Goal: Task Accomplishment & Management: Complete application form

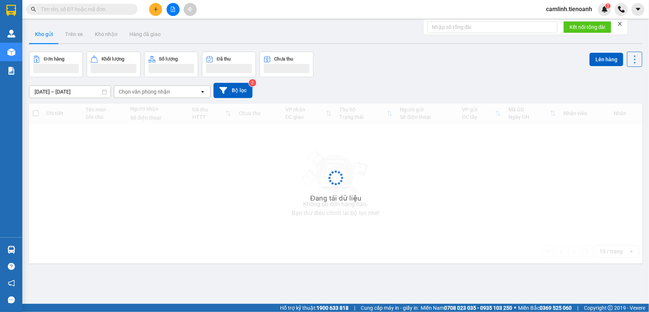
click at [571, 9] on span "camlinh.tienoanh" at bounding box center [569, 8] width 58 height 9
click at [570, 22] on span "Đăng xuất" at bounding box center [572, 23] width 42 height 8
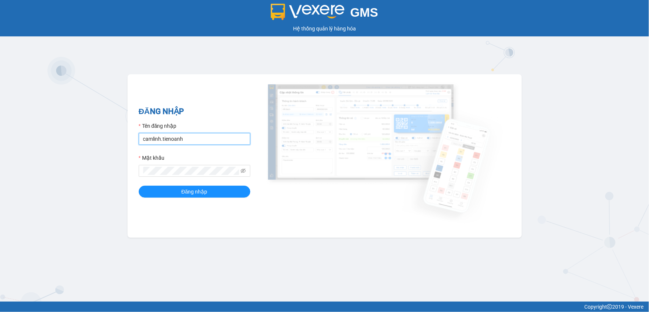
click at [191, 138] on input "camlinh.tienoanh" at bounding box center [195, 139] width 112 height 12
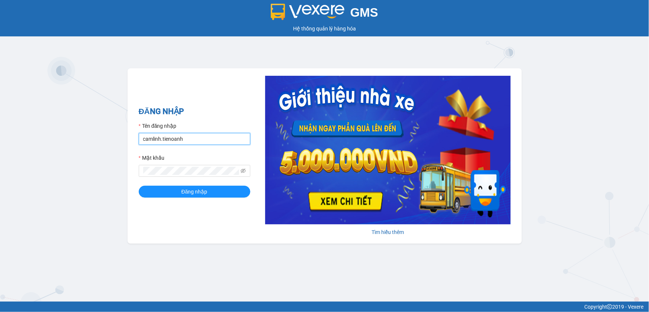
type input "thuyduyen.tienoanh"
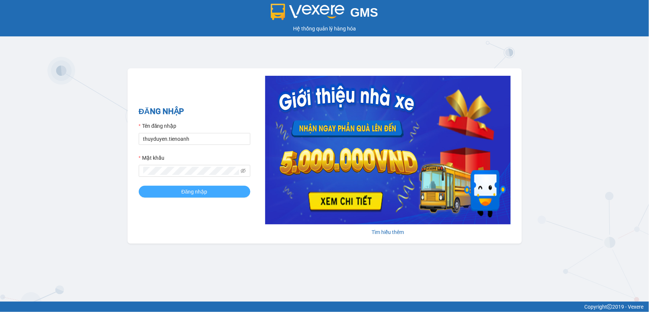
click at [225, 193] on button "Đăng nhập" at bounding box center [195, 192] width 112 height 12
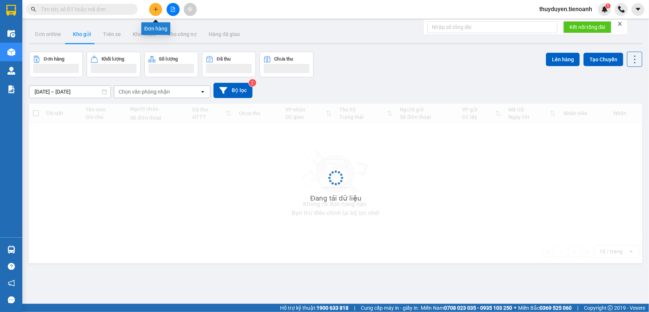
click at [154, 7] on icon "plus" at bounding box center [155, 9] width 5 height 5
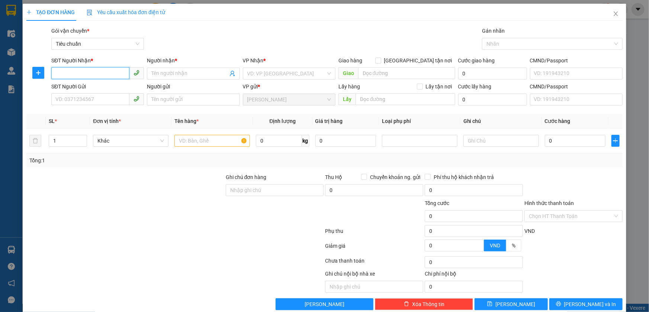
click at [102, 75] on input "SĐT Người Nhận *" at bounding box center [90, 73] width 78 height 12
click at [102, 84] on div "0909320052 - [PERSON_NAME]" at bounding box center [96, 88] width 83 height 8
type input "0909320052"
type input "[PERSON_NAME]"
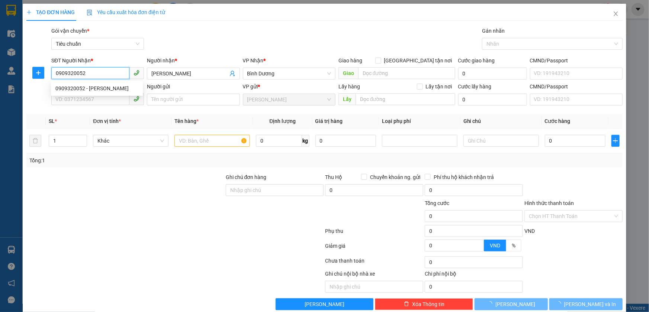
type input "60.000"
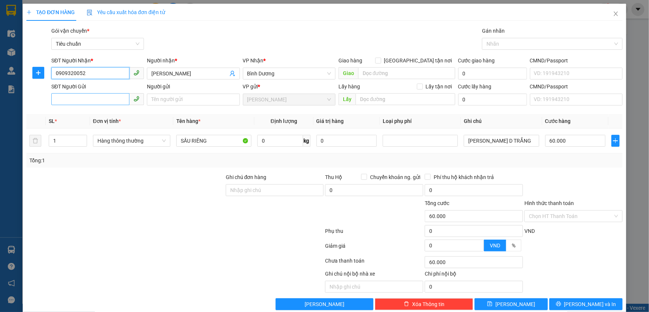
type input "0909320052"
click at [112, 94] on input "SĐT Người Gửi" at bounding box center [90, 99] width 78 height 12
click at [106, 112] on div "0973556613 - HƯƠNG" at bounding box center [96, 114] width 83 height 8
type input "0973556613"
type input "HƯƠNG"
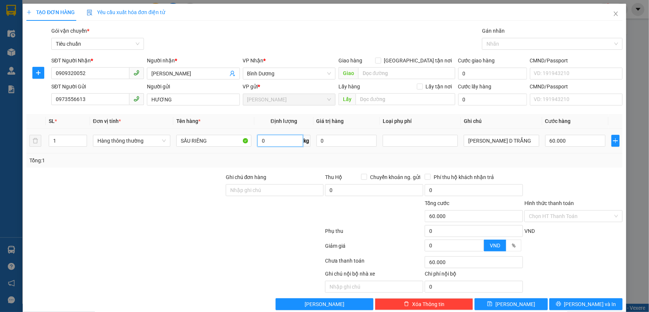
click at [281, 137] on input "0" at bounding box center [280, 141] width 46 height 12
type input "41"
click at [206, 151] on td "SẦU RIÊNG" at bounding box center [213, 141] width 81 height 25
type input "90.000"
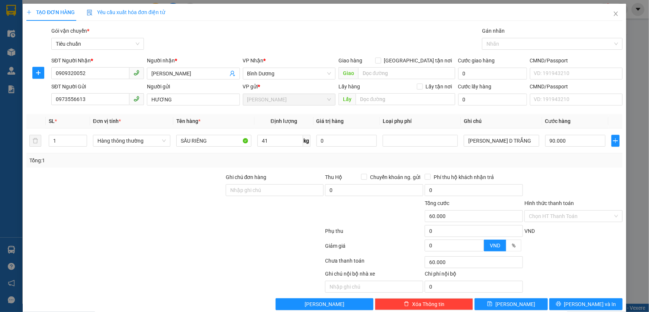
type input "90.000"
click at [529, 160] on div "Tổng: 1" at bounding box center [324, 161] width 590 height 8
drag, startPoint x: 506, startPoint y: 144, endPoint x: 442, endPoint y: 145, distance: 63.2
click at [442, 145] on tr "1 Hàng thông thường SẦU RIÊNG 41 kg 0 BAO XANG D TRẮNG 90.000" at bounding box center [324, 141] width 596 height 25
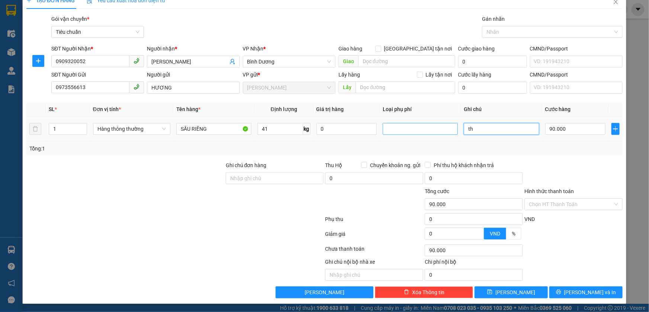
type input "t"
click at [465, 125] on input "text" at bounding box center [501, 129] width 75 height 12
drag, startPoint x: 487, startPoint y: 129, endPoint x: 415, endPoint y: 130, distance: 71.8
click at [416, 129] on tr "1 Hàng thông thường SẦU RIÊNG 41 kg 0 th trơn 90.000" at bounding box center [324, 129] width 596 height 25
type input "TH TRƠN"
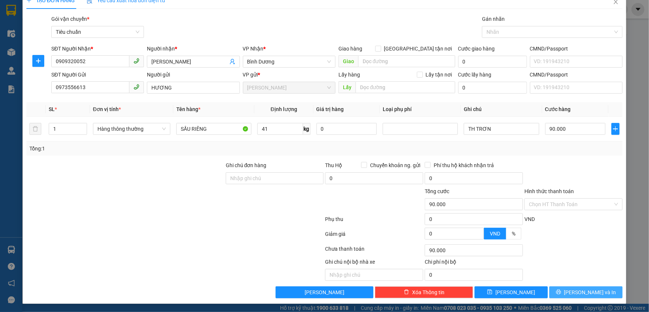
click at [602, 290] on button "[PERSON_NAME] và In" at bounding box center [585, 293] width 73 height 12
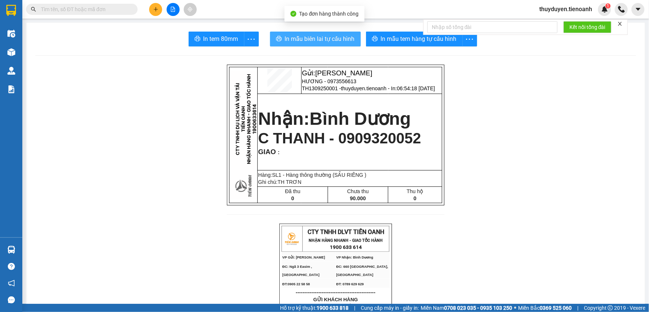
click at [309, 36] on span "In mẫu biên lai tự cấu hình" at bounding box center [320, 38] width 70 height 9
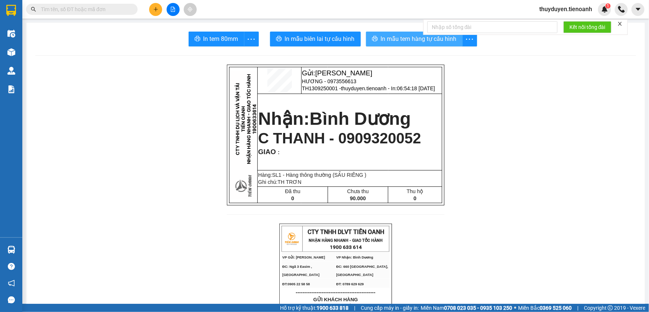
click at [410, 39] on span "In mẫu tem hàng tự cấu hình" at bounding box center [419, 38] width 76 height 9
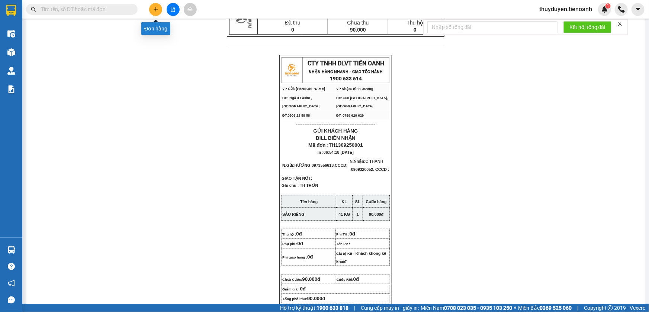
click at [158, 10] on icon "plus" at bounding box center [155, 9] width 5 height 5
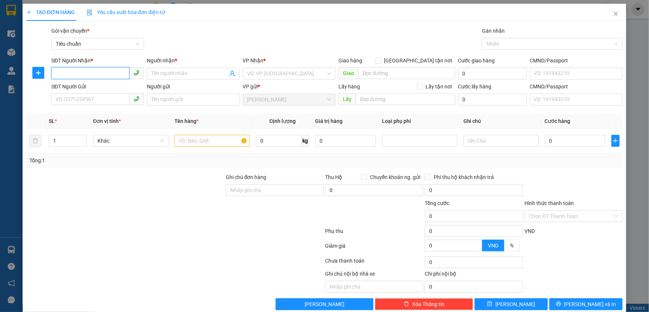
click at [110, 73] on input "SĐT Người Nhận *" at bounding box center [90, 73] width 78 height 12
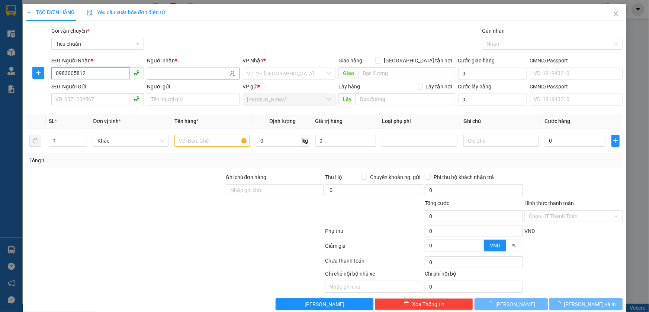
type input "0983005812"
click at [157, 74] on input "Người nhận *" at bounding box center [189, 74] width 76 height 8
type input "NHƯ TUYẾT"
click at [425, 73] on input "search" at bounding box center [406, 73] width 97 height 12
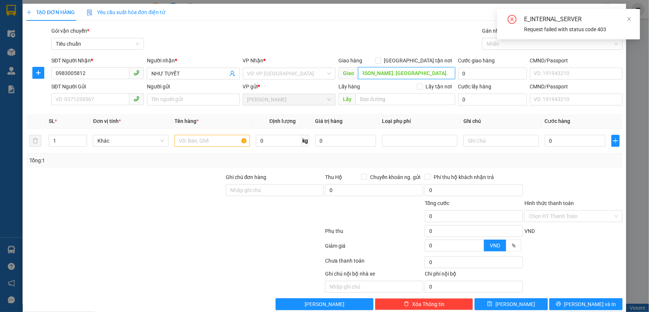
scroll to position [0, 22]
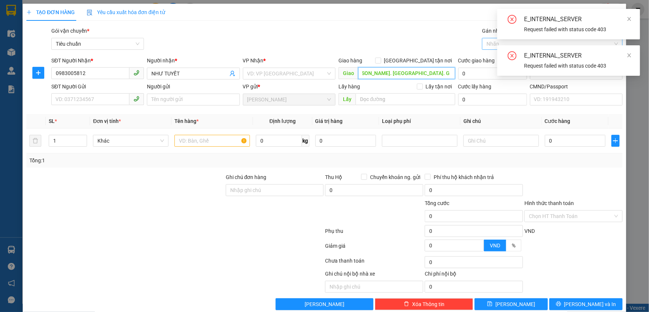
click at [484, 45] on div at bounding box center [486, 43] width 4 height 9
type input "372 [PERSON_NAME]. [GEOGRAPHIC_DATA]. GÒ VẤP"
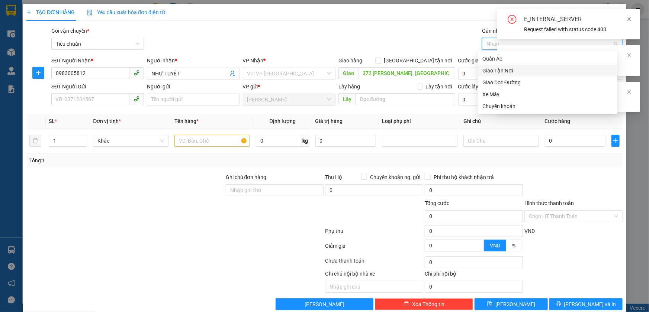
click at [490, 69] on div "Giao Tận Nơi" at bounding box center [547, 71] width 131 height 8
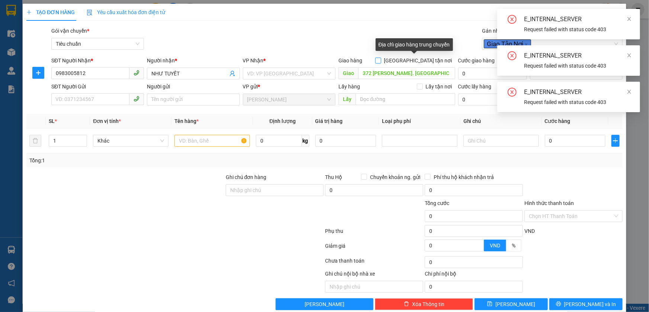
click at [380, 59] on input "[GEOGRAPHIC_DATA] tận nơi" at bounding box center [377, 60] width 5 height 5
checkbox input "true"
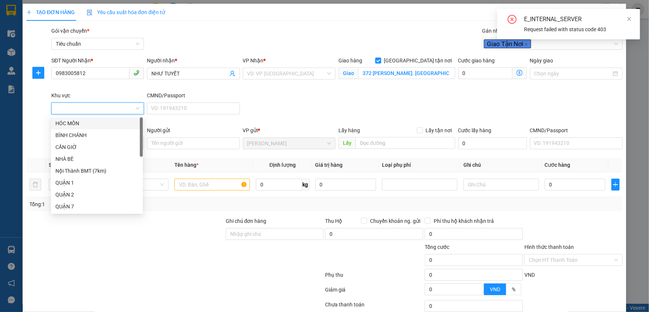
click at [87, 107] on input "Khu vực" at bounding box center [95, 108] width 78 height 11
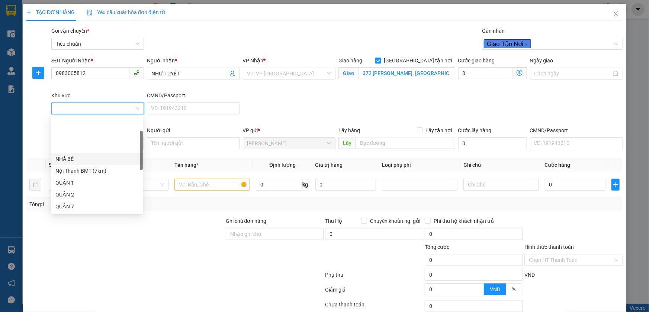
scroll to position [186, 0]
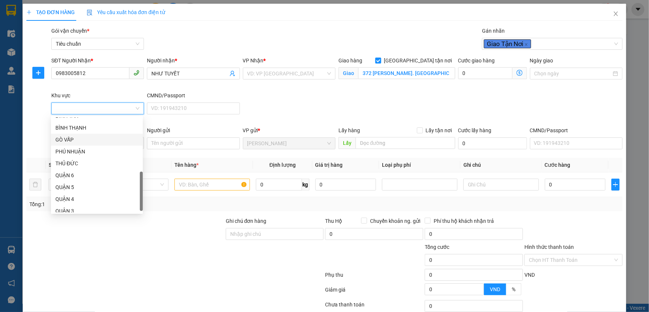
click at [65, 141] on div "GÒ VẤP" at bounding box center [96, 140] width 83 height 8
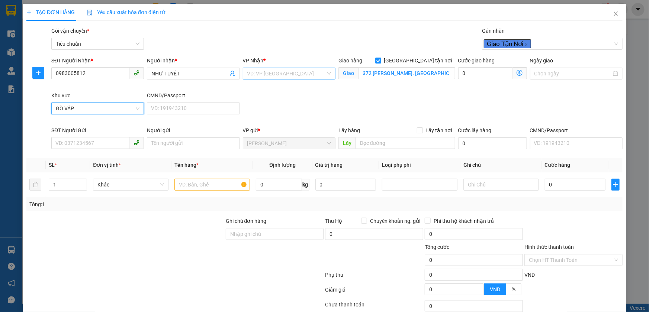
click at [281, 77] on input "search" at bounding box center [286, 73] width 78 height 11
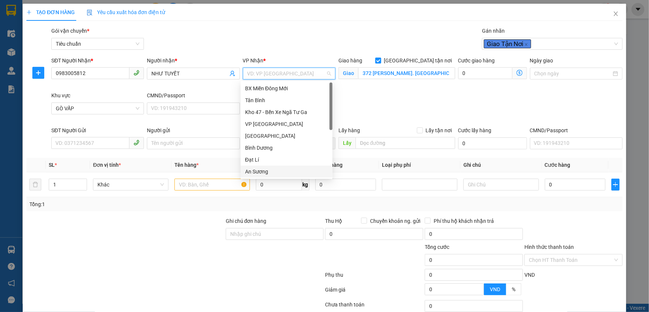
click at [255, 173] on div "An Sương" at bounding box center [286, 172] width 83 height 8
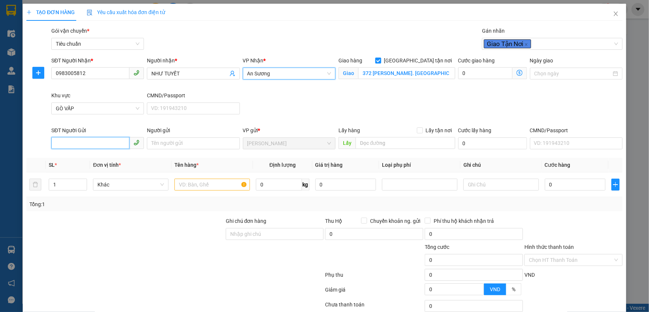
click at [92, 141] on input "SĐT Người Gửi" at bounding box center [90, 143] width 78 height 12
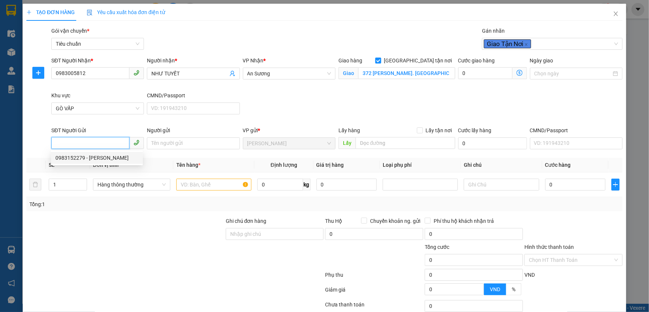
click at [100, 156] on div "0983152279 - [PERSON_NAME]" at bounding box center [96, 158] width 83 height 8
type input "0983152279"
type input "Hoài Thương"
type input "241396141"
type input "80.000"
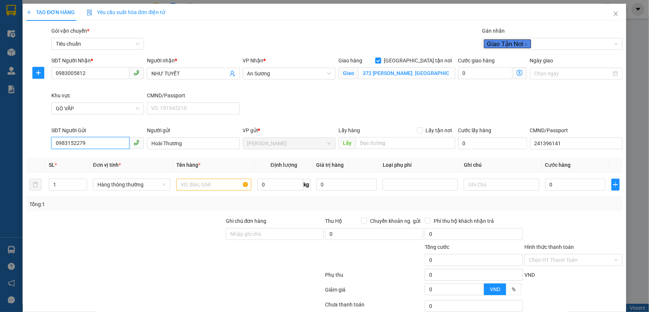
type input "80.000"
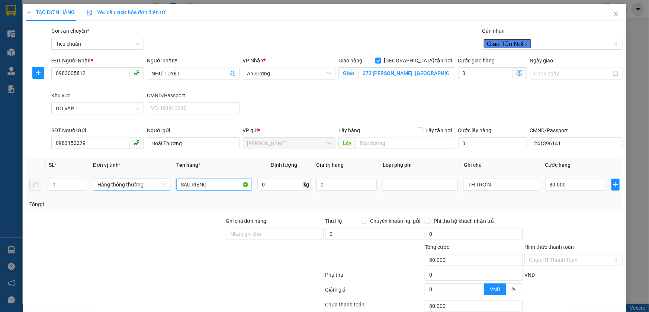
drag, startPoint x: 215, startPoint y: 182, endPoint x: 155, endPoint y: 189, distance: 60.3
click at [155, 189] on tr "1 Hàng thông thường SẦU RIÊNG 0 kg 0 TH TRƠN 80.000" at bounding box center [324, 185] width 596 height 25
click at [155, 189] on span "Hàng thông thường" at bounding box center [131, 184] width 68 height 11
type input "QUẦN ÁO"
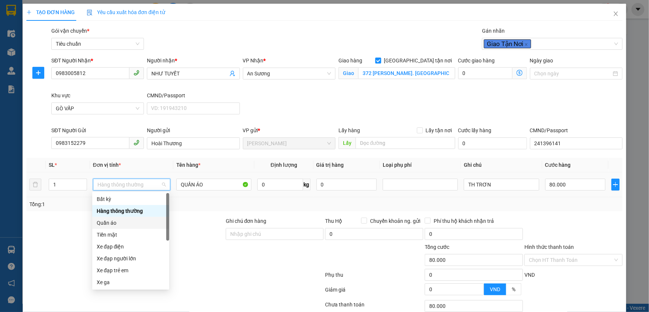
click at [126, 220] on div "Quần áo" at bounding box center [131, 223] width 68 height 8
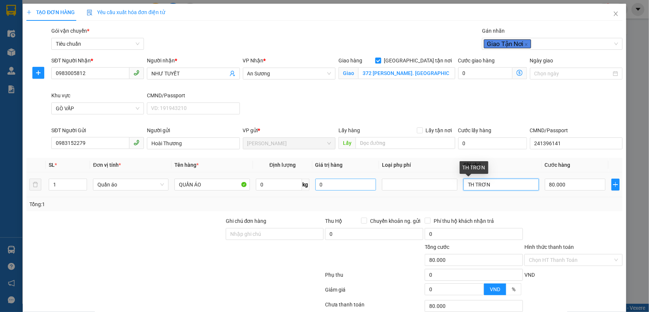
drag, startPoint x: 495, startPoint y: 183, endPoint x: 325, endPoint y: 184, distance: 169.9
click at [325, 183] on tr "1 Quần áo QUẦN ÁO 0 kg 0 TH TRƠN 80.000" at bounding box center [324, 185] width 596 height 25
type input "VALY ĐỎ"
type input "0"
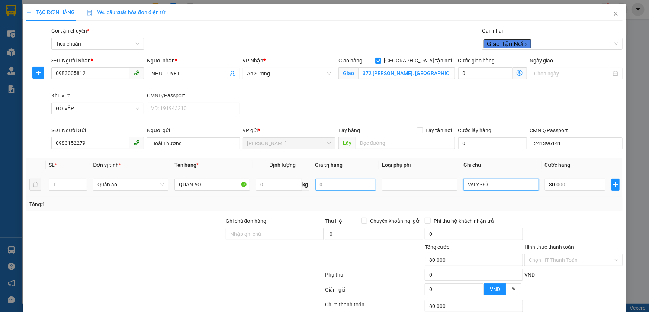
type input "0"
type input "VALY ĐỎ"
click at [281, 182] on input "0" at bounding box center [279, 185] width 46 height 12
type input "13"
click at [284, 198] on div "Tổng: 1" at bounding box center [324, 204] width 596 height 14
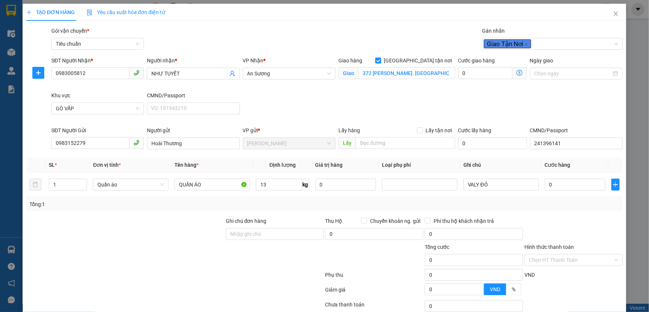
click at [546, 87] on div "Ngày giao" at bounding box center [576, 74] width 96 height 35
type input "80.000"
type input "130.000"
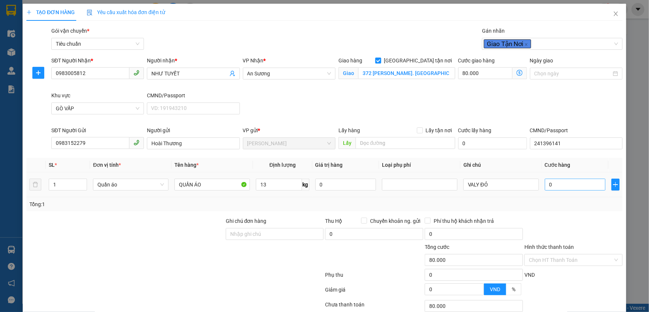
type input "130.000"
type input "50.000"
click at [516, 72] on icon "dollar-circle" at bounding box center [519, 73] width 6 height 6
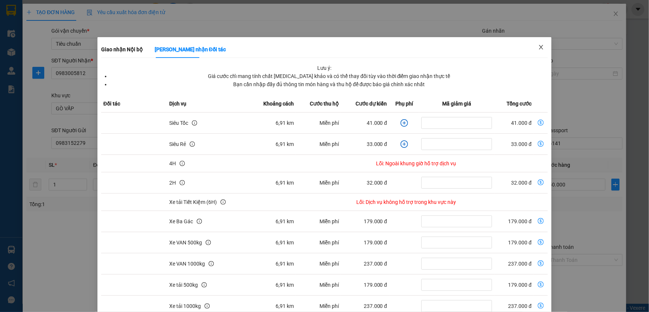
click at [538, 47] on icon "close" at bounding box center [541, 47] width 6 height 6
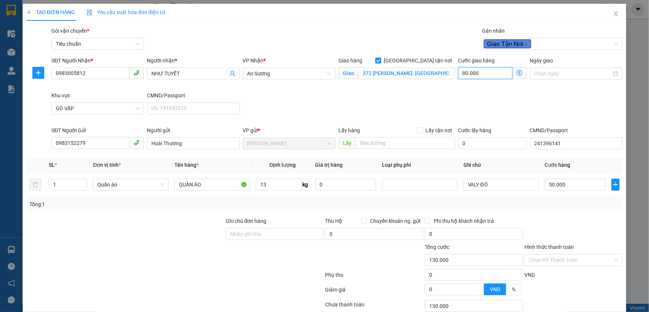
click at [477, 73] on input "80.000" at bounding box center [485, 73] width 54 height 12
type input "5"
type input "50.005"
type input "50.050"
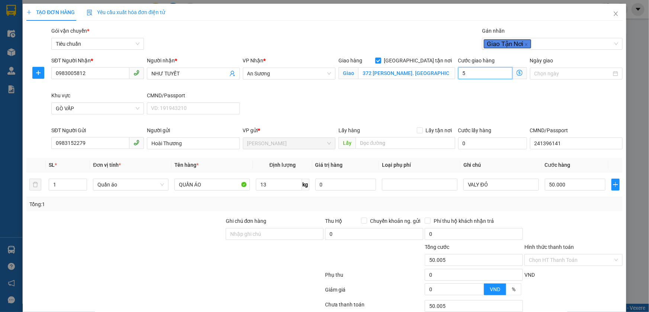
type input "50.050"
type input "50"
type input "100.000"
type input "50.000"
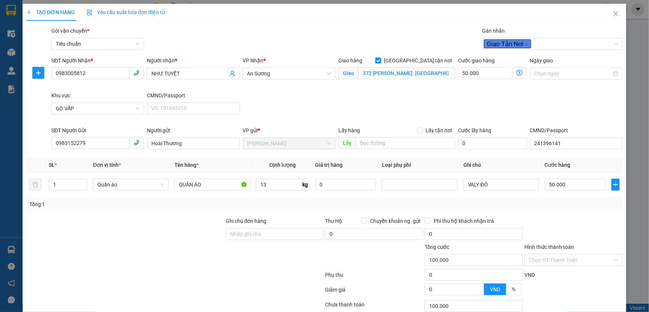
click at [538, 102] on div "SĐT Người Nhận * 0983005812 Người nhận * NHƯ TUYẾT VP Nhận * An Sương Giao hàng…" at bounding box center [337, 92] width 574 height 70
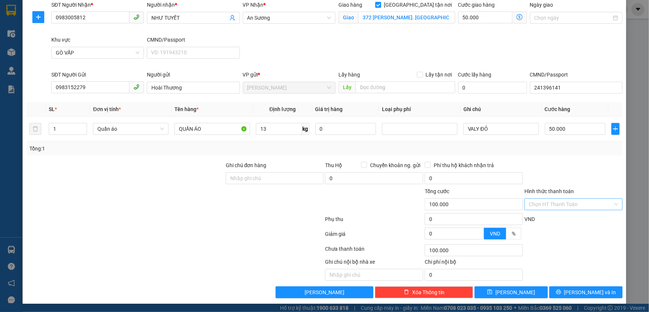
click at [555, 205] on input "Hình thức thanh toán" at bounding box center [571, 204] width 84 height 11
click at [555, 217] on div "Tại văn phòng" at bounding box center [569, 219] width 88 height 8
type input "0"
drag, startPoint x: 567, startPoint y: 290, endPoint x: 574, endPoint y: 288, distance: 6.9
click at [561, 290] on icon "printer" at bounding box center [558, 292] width 5 height 5
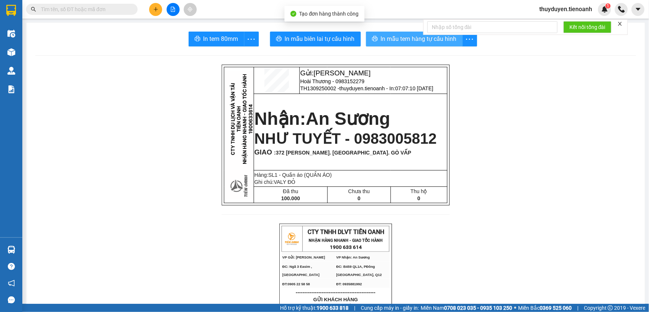
click at [393, 37] on span "In mẫu tem hàng tự cấu hình" at bounding box center [419, 38] width 76 height 9
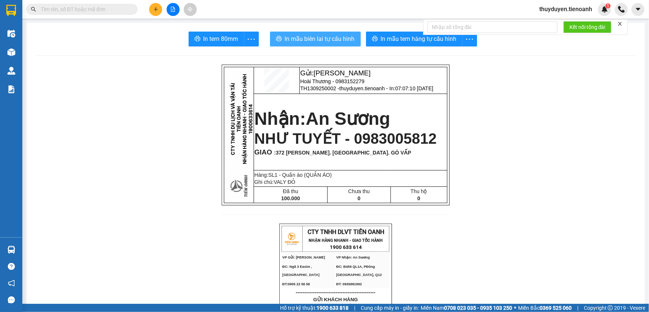
click at [339, 42] on span "In mẫu biên lai tự cấu hình" at bounding box center [320, 38] width 70 height 9
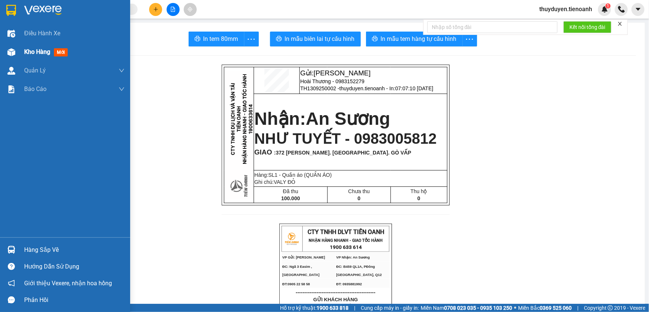
click at [31, 55] on span "Kho hàng" at bounding box center [37, 51] width 26 height 7
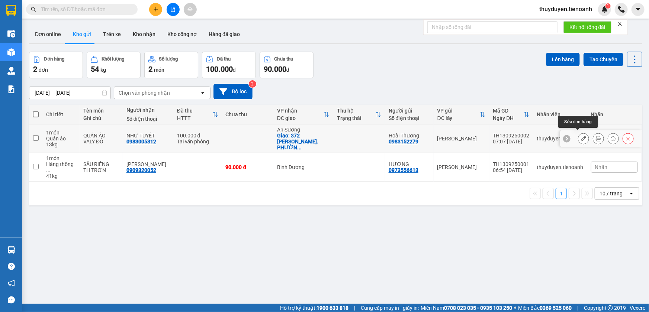
click at [581, 138] on icon at bounding box center [583, 138] width 5 height 5
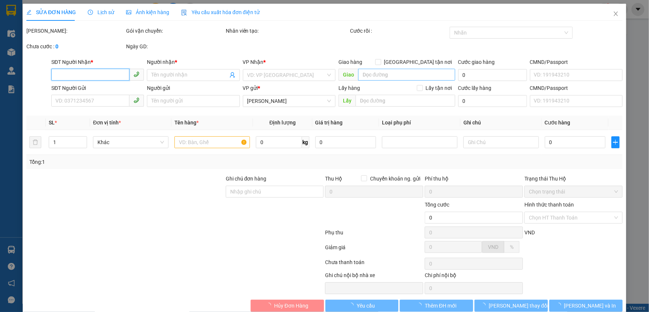
type input "0983005812"
type input "NHƯ TUYẾT"
checkbox input "true"
type input "372 [PERSON_NAME]. [GEOGRAPHIC_DATA]. GÒ VẤP"
type input "0983152279"
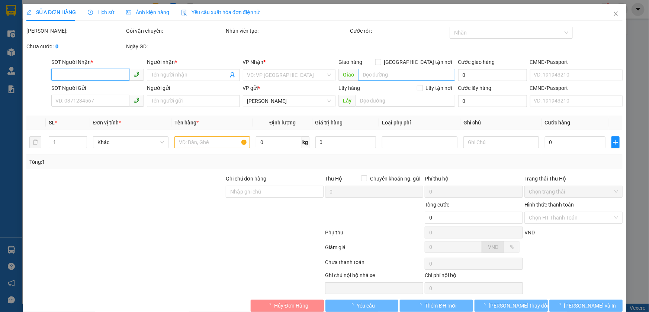
type input "Hoài Thương"
type input "241396141"
type input "100.000"
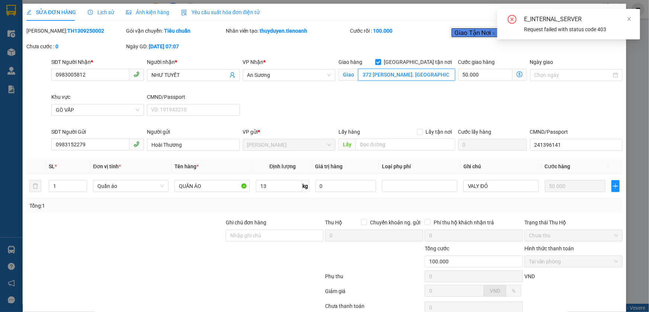
click at [364, 74] on input "372 [PERSON_NAME]. [GEOGRAPHIC_DATA]. GÒ VẤP" at bounding box center [406, 75] width 97 height 12
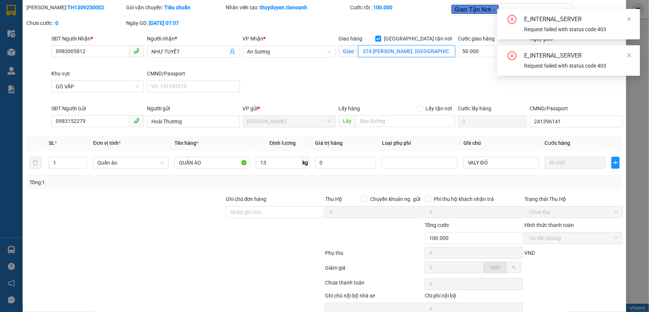
scroll to position [57, 0]
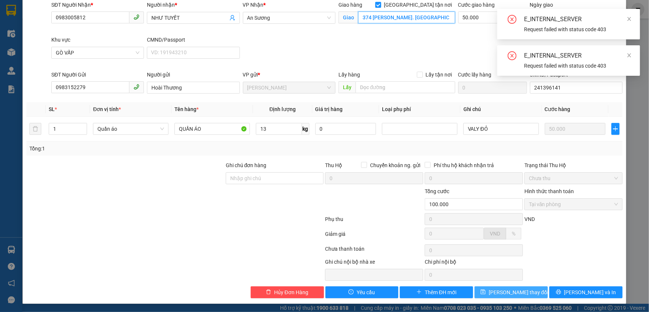
type input "374 [PERSON_NAME]. [GEOGRAPHIC_DATA]. GÒ VẤP"
click at [505, 289] on span "[PERSON_NAME] thay đổi" at bounding box center [518, 293] width 59 height 8
